Goal: Information Seeking & Learning: Learn about a topic

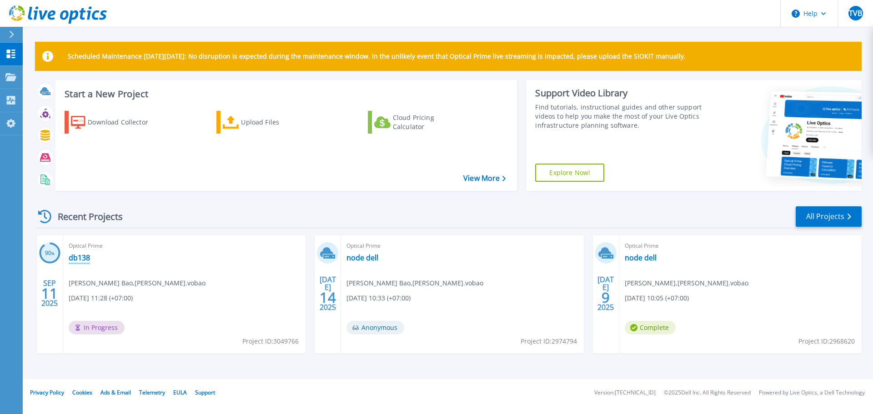
click at [81, 256] on link "db138" at bounding box center [79, 257] width 21 height 9
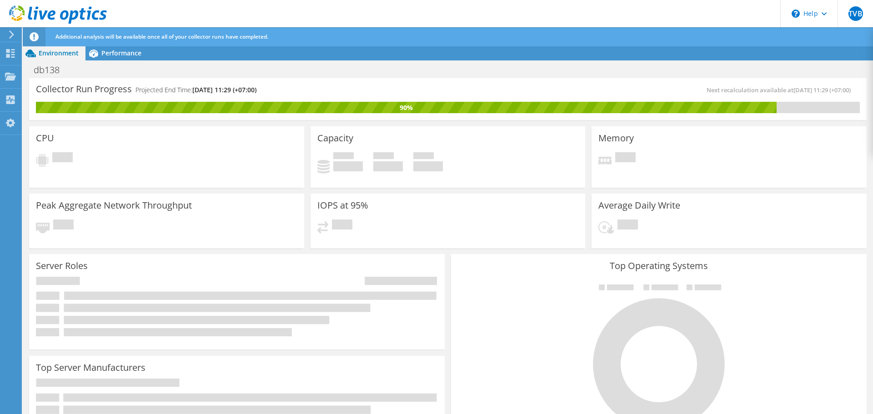
scroll to position [181, 0]
click at [117, 55] on span "Performance" at bounding box center [121, 53] width 40 height 9
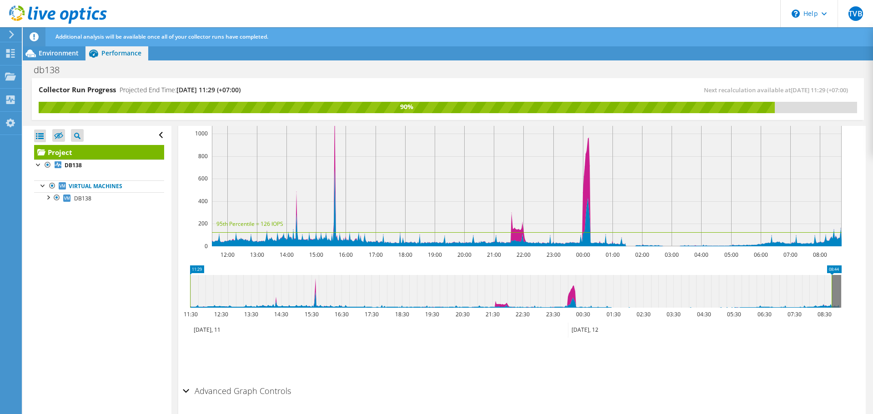
scroll to position [272, 0]
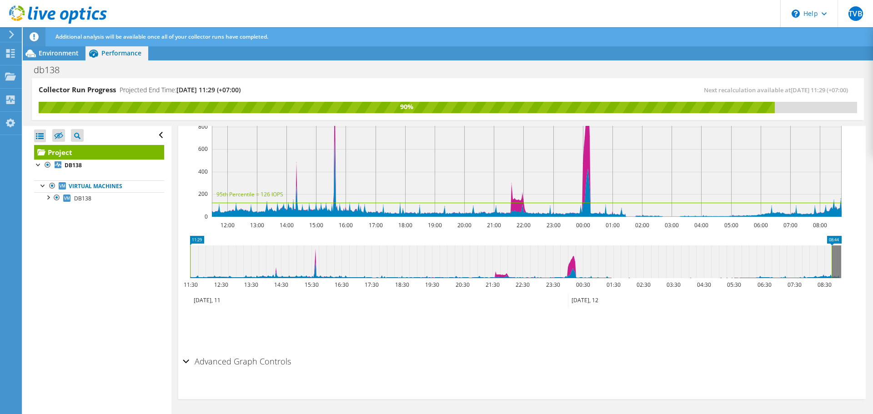
click at [268, 367] on h2 "Advanced Graph Controls" at bounding box center [237, 362] width 108 height 18
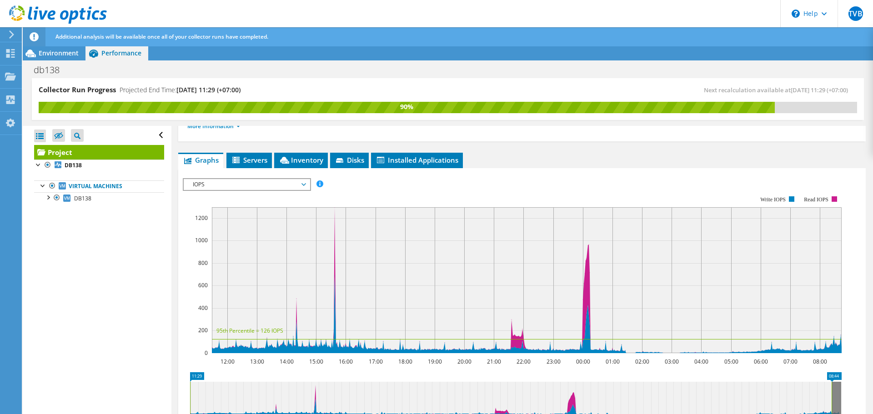
scroll to position [134, 0]
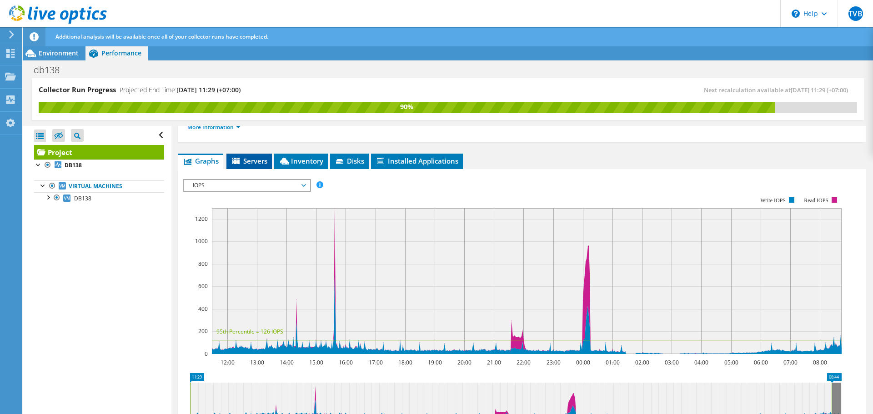
click at [256, 161] on span "Servers" at bounding box center [249, 161] width 36 height 9
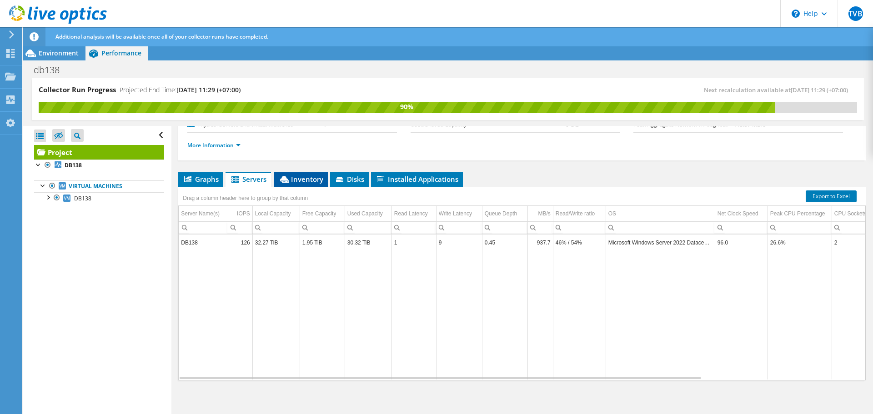
click at [303, 175] on span "Inventory" at bounding box center [301, 179] width 45 height 9
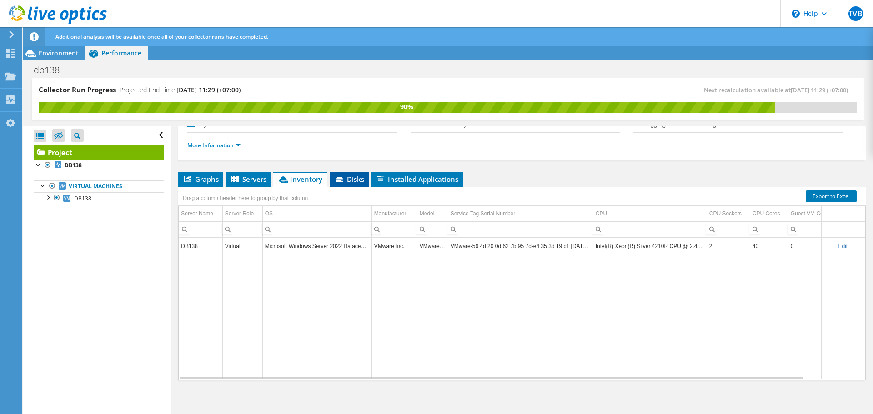
click at [354, 177] on span "Disks" at bounding box center [350, 179] width 30 height 9
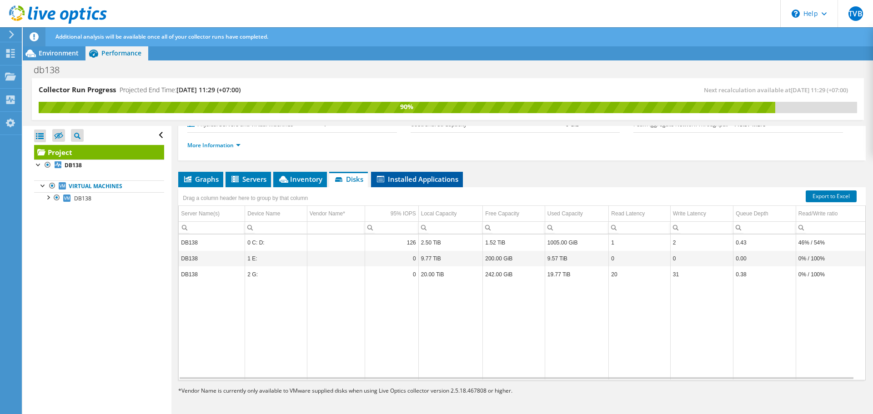
click at [401, 180] on span "Installed Applications" at bounding box center [417, 179] width 83 height 9
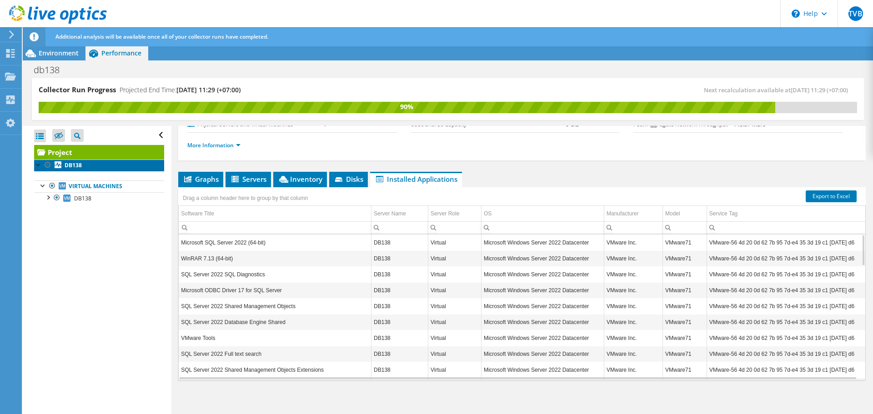
click at [126, 169] on link "DB138" at bounding box center [99, 166] width 130 height 12
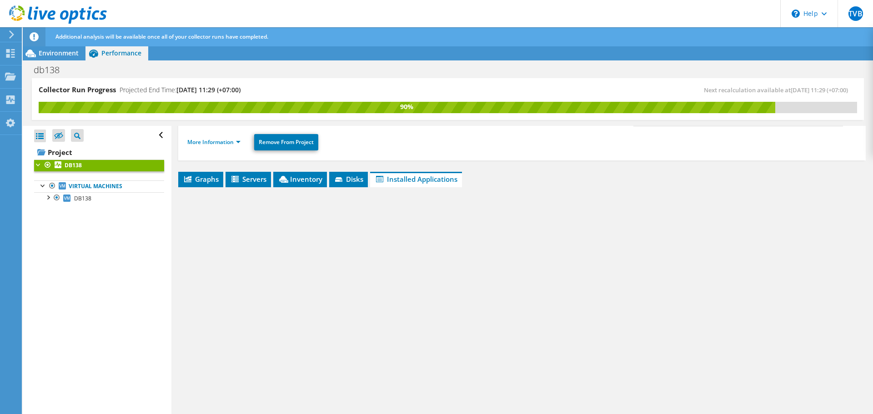
scroll to position [106, 0]
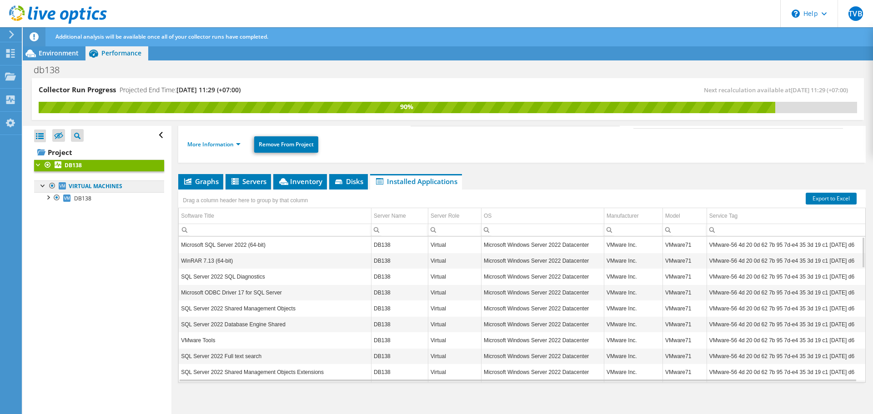
click at [118, 187] on link "Virtual Machines" at bounding box center [99, 187] width 130 height 12
click at [117, 199] on link "DB138" at bounding box center [99, 198] width 130 height 12
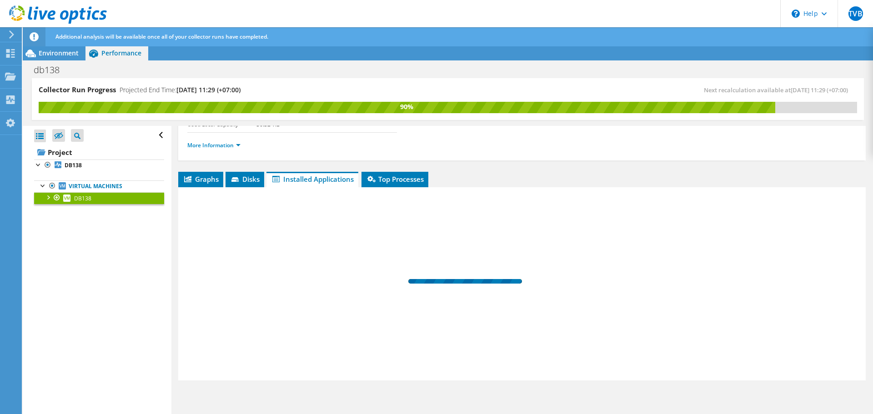
scroll to position [84, 0]
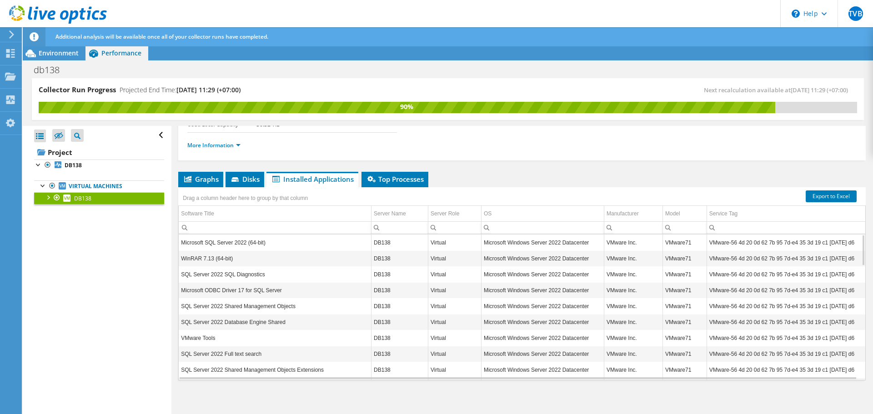
click at [117, 199] on link "DB138" at bounding box center [99, 198] width 130 height 12
click at [48, 200] on div at bounding box center [47, 196] width 9 height 9
click at [121, 212] on link "0 C: D:" at bounding box center [99, 210] width 130 height 12
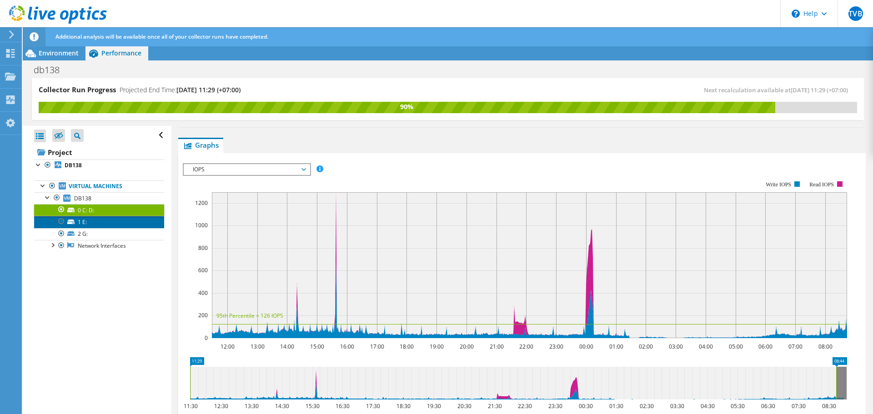
click at [121, 223] on link "1 E:" at bounding box center [99, 222] width 130 height 12
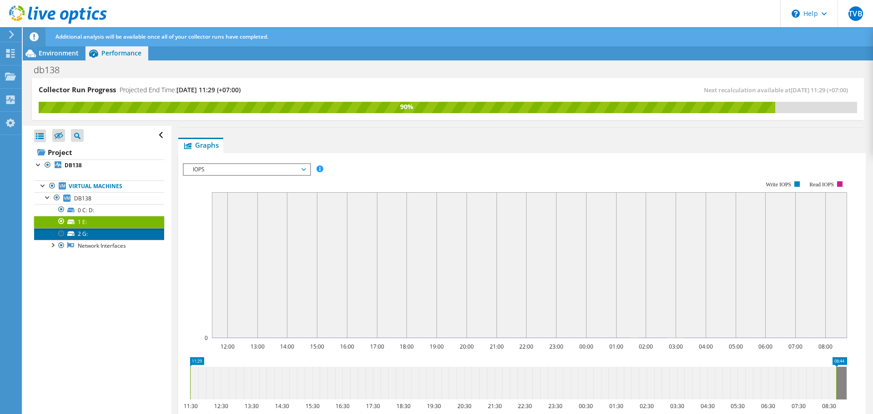
click at [121, 232] on link "2 G:" at bounding box center [99, 234] width 130 height 12
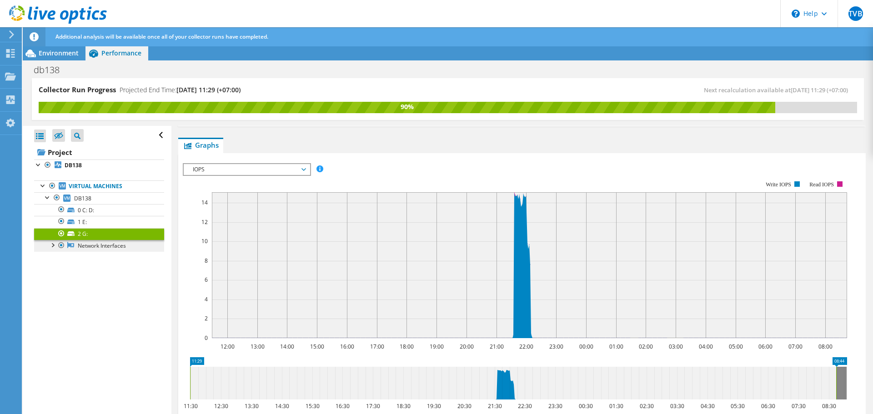
click at [122, 249] on link "Network Interfaces" at bounding box center [99, 246] width 130 height 12
click at [54, 247] on div at bounding box center [52, 244] width 9 height 9
click at [108, 256] on link "Intel(R) 82574L Gigabit Network Connection" at bounding box center [99, 262] width 130 height 20
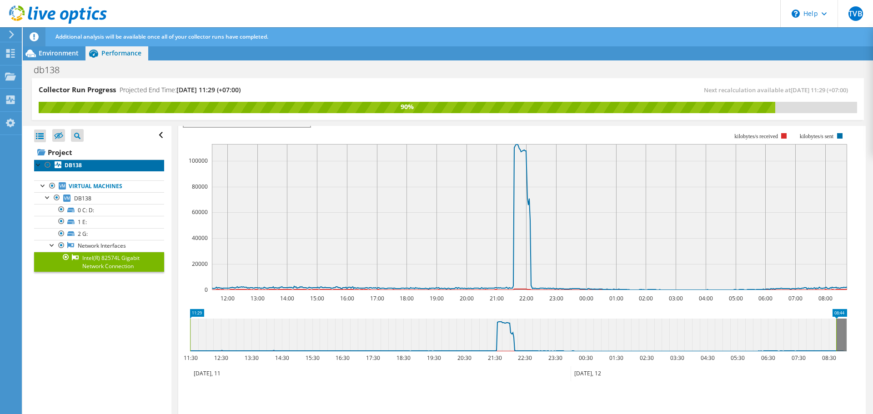
click at [81, 163] on b "DB138" at bounding box center [73, 166] width 17 height 8
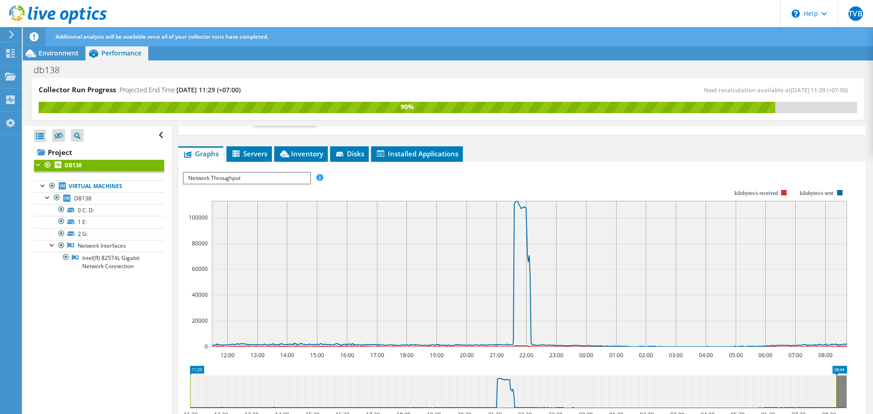
click at [292, 177] on span "Network Throughput" at bounding box center [247, 178] width 126 height 11
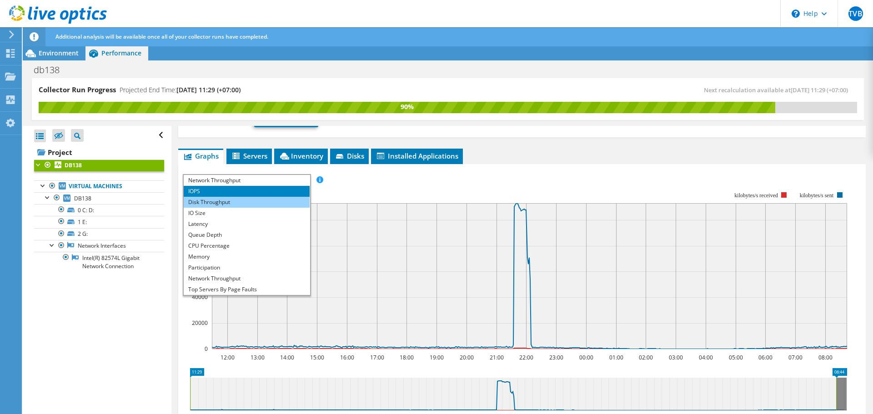
scroll to position [131, 0]
click at [273, 201] on li "Disk Throughput" at bounding box center [247, 202] width 126 height 11
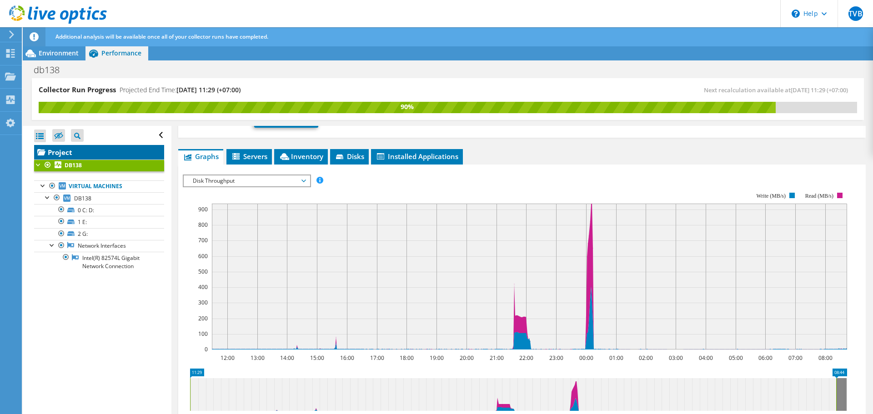
click at [65, 151] on link "Project" at bounding box center [99, 152] width 130 height 15
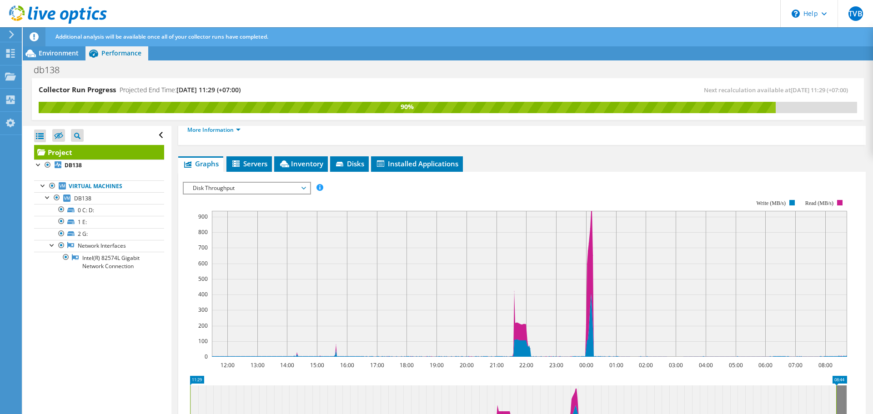
click at [296, 191] on span "Disk Throughput" at bounding box center [246, 188] width 117 height 11
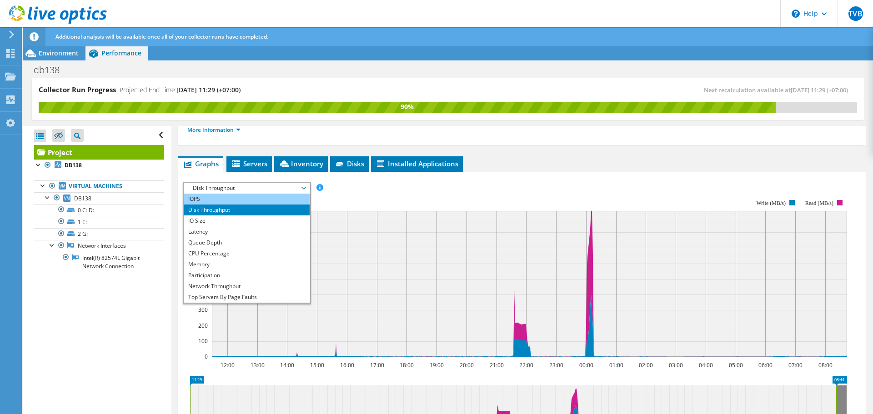
click at [291, 197] on li "IOPS" at bounding box center [247, 199] width 126 height 11
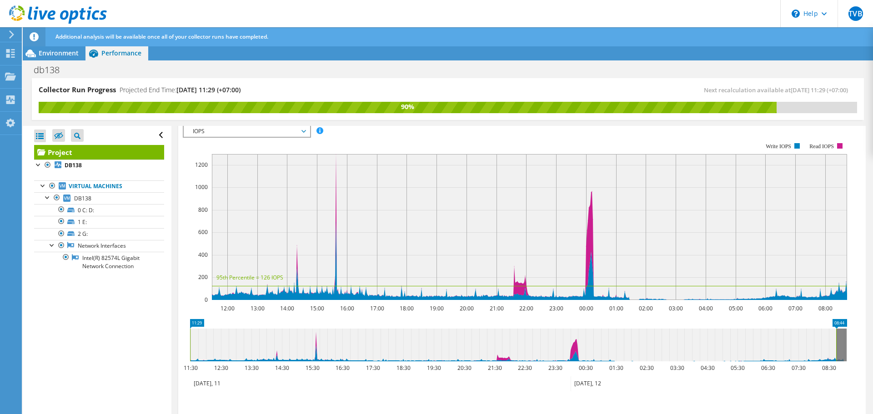
scroll to position [188, 0]
